Goal: Task Accomplishment & Management: Complete application form

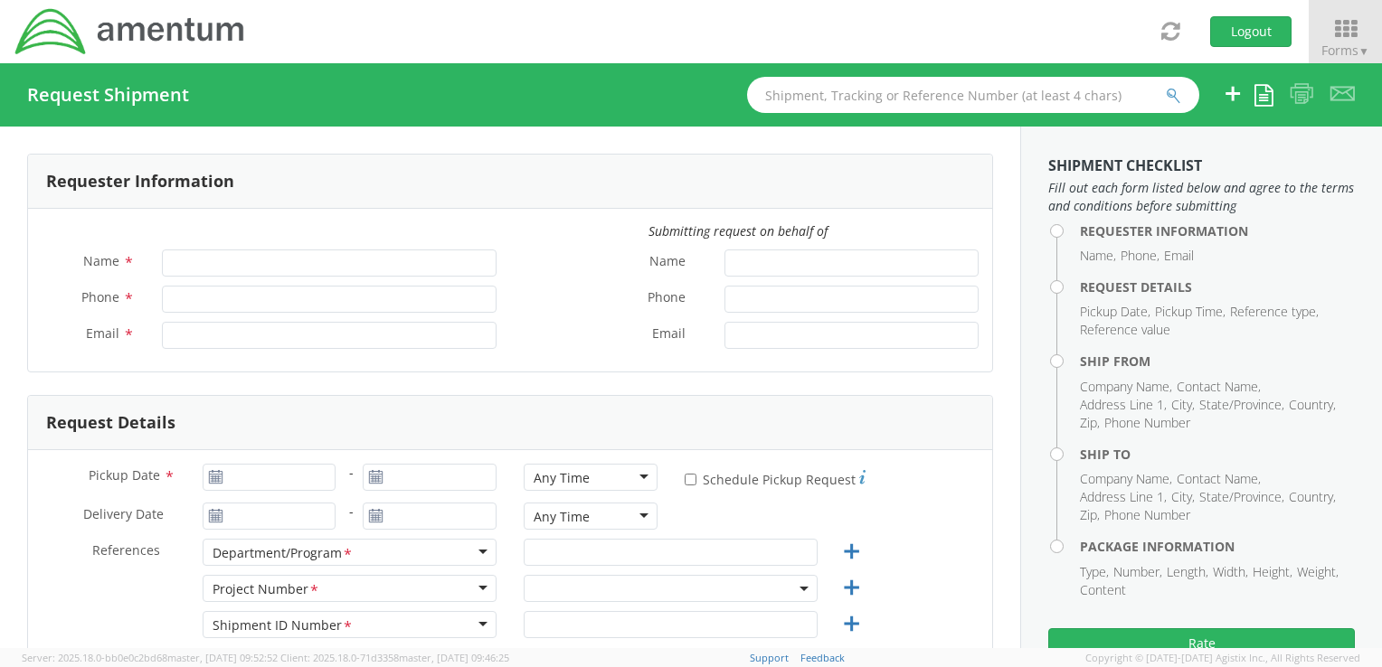
type input "[PERSON_NAME]"
type input "8172479090"
type input "[PERSON_NAME][EMAIL_ADDRESS][PERSON_NAME][DOMAIN_NAME]"
click at [825, 23] on div "Toggle navigation Logout Forms ▼ Home My Shipments Shipping Estimator Desktop S…" at bounding box center [691, 31] width 1382 height 63
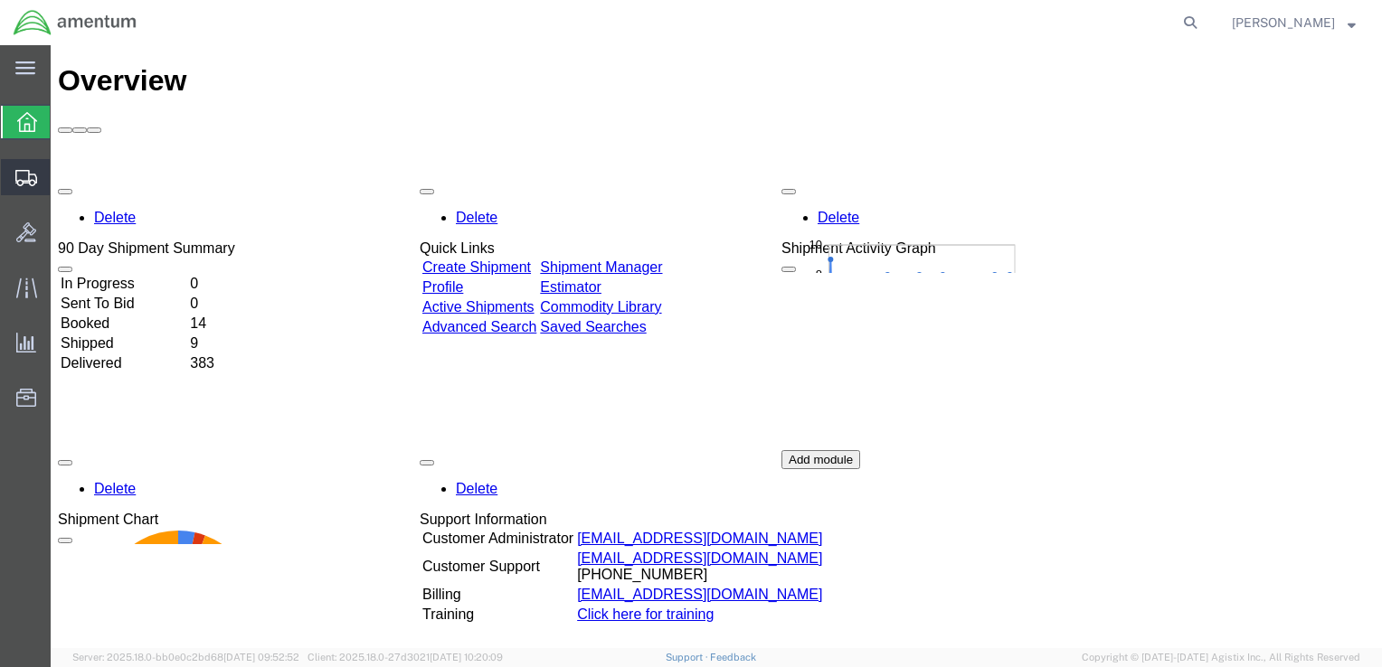
click at [0, 0] on span "Shipment Manager" at bounding box center [0, 0] width 0 height 0
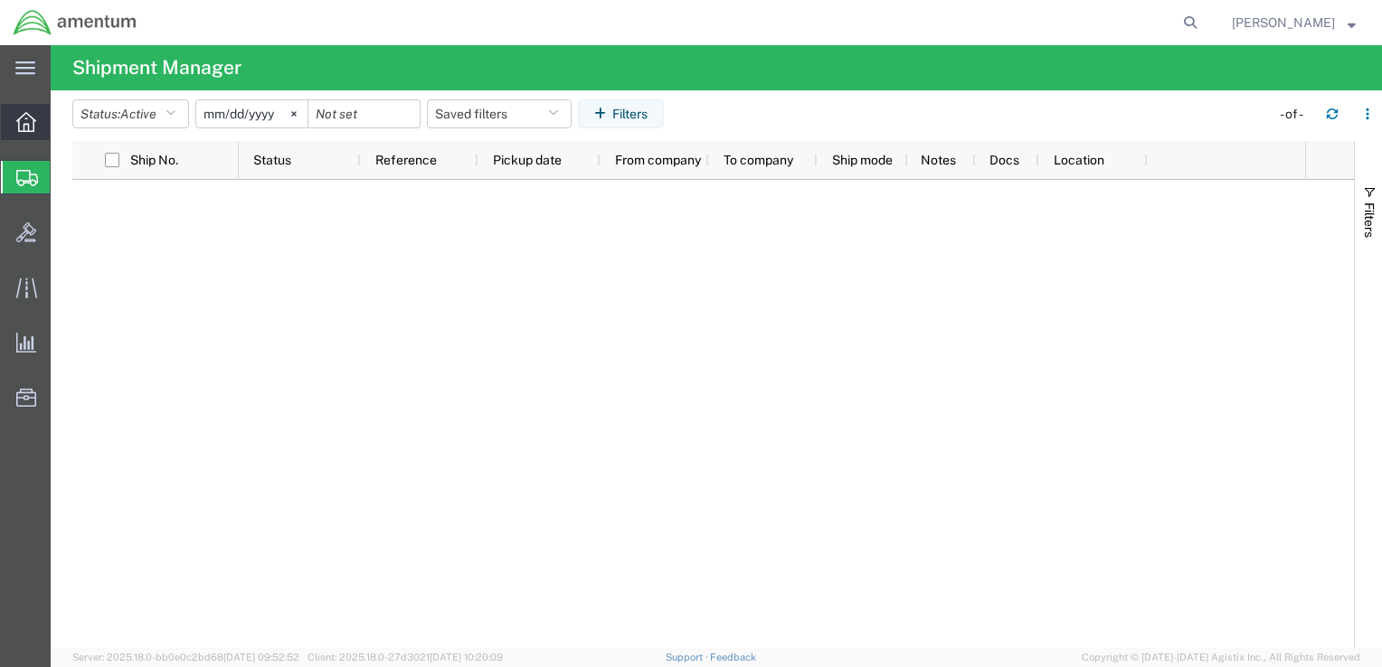
click at [11, 117] on div at bounding box center [26, 122] width 51 height 36
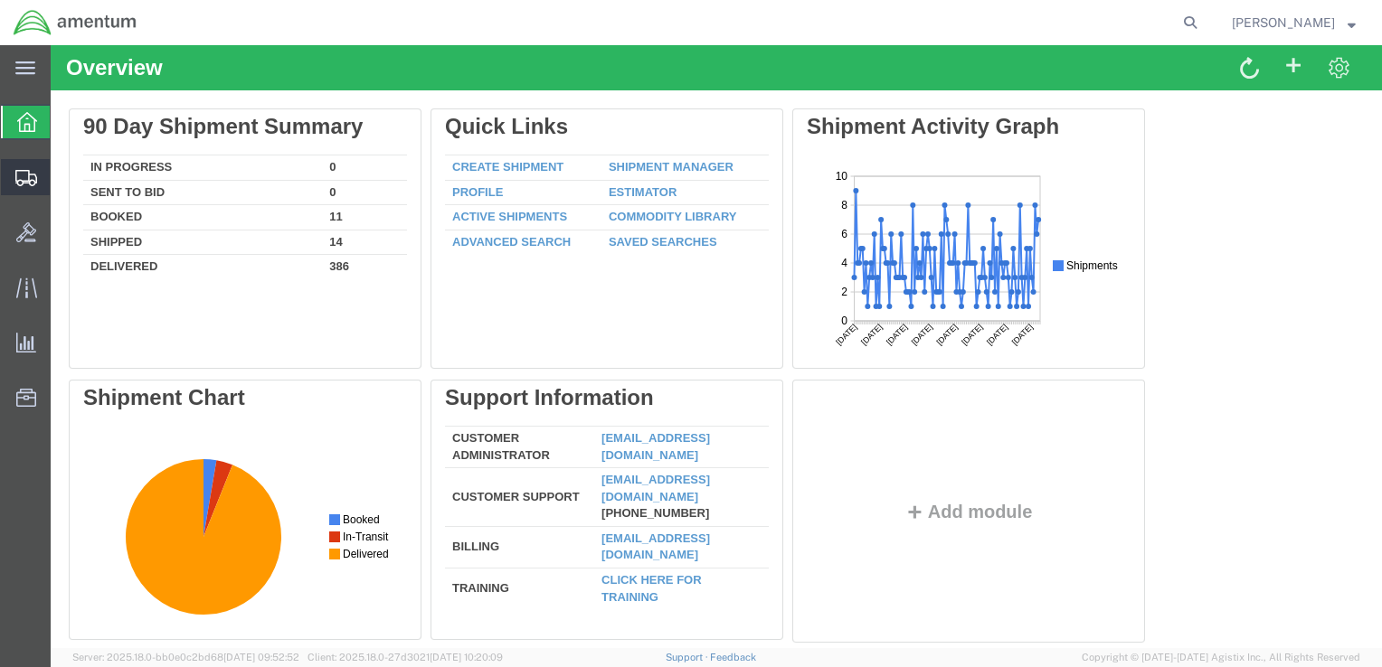
click at [0, 0] on span "Shipment Manager" at bounding box center [0, 0] width 0 height 0
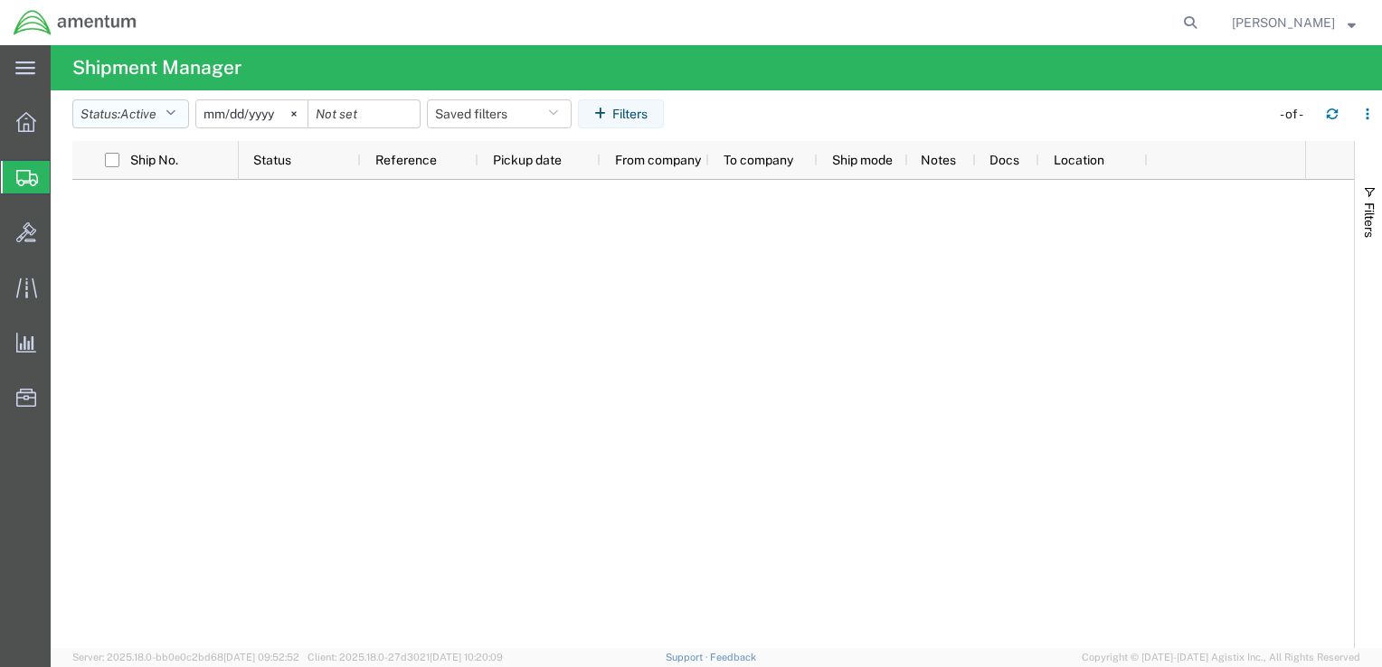
click at [185, 116] on button "Status: Active" at bounding box center [130, 113] width 117 height 29
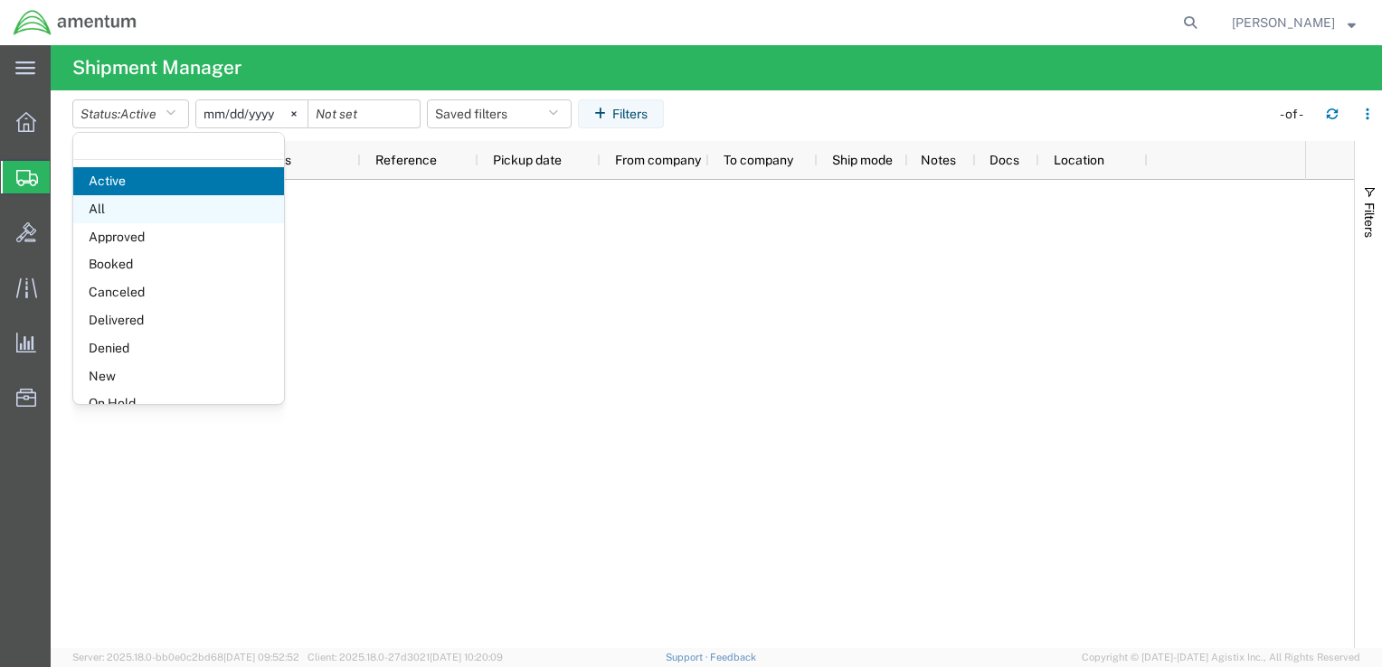
click at [135, 201] on span "All" at bounding box center [178, 209] width 211 height 28
